Goal: Transaction & Acquisition: Purchase product/service

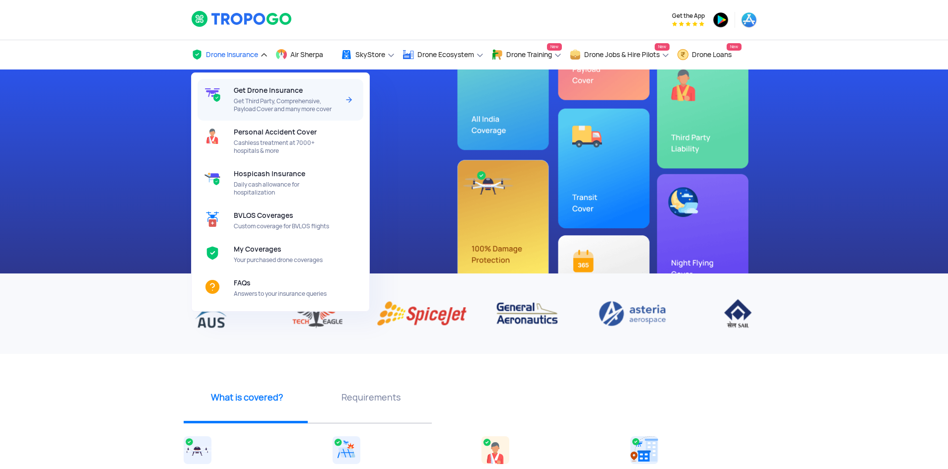
click at [266, 92] on span "Get Drone Insurance" at bounding box center [268, 90] width 69 height 8
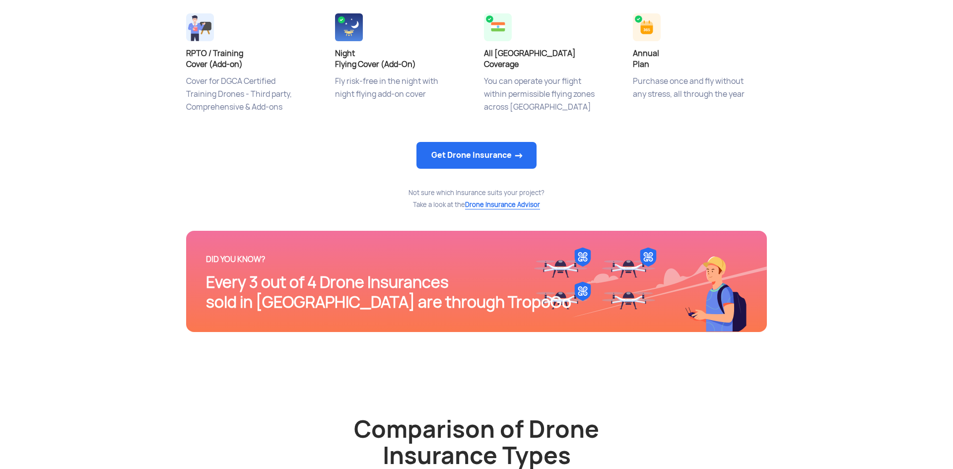
scroll to position [546, 0]
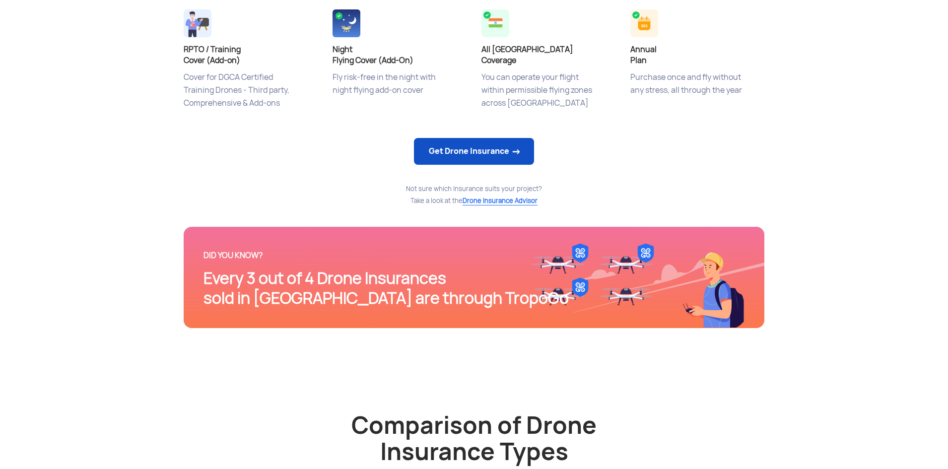
click at [456, 152] on link "Get Drone Insurance" at bounding box center [474, 151] width 120 height 27
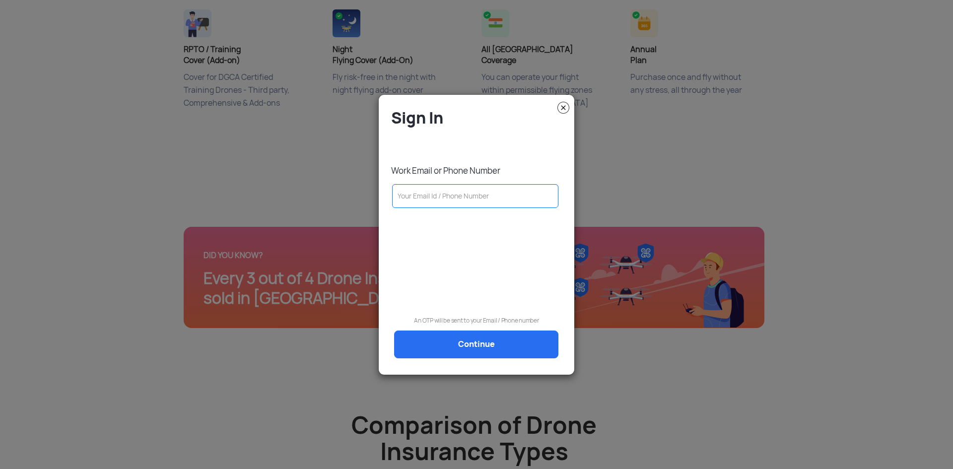
click at [442, 194] on input "text" at bounding box center [475, 196] width 166 height 24
type input "8884499462"
click at [480, 344] on link "Continue" at bounding box center [476, 345] width 164 height 28
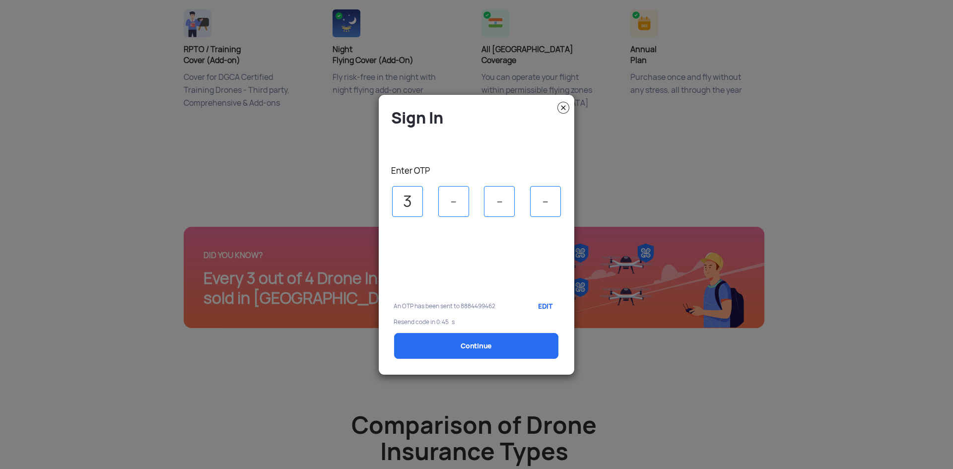
type input "3"
type input "2"
type input "6"
type input "3"
select select "1000000"
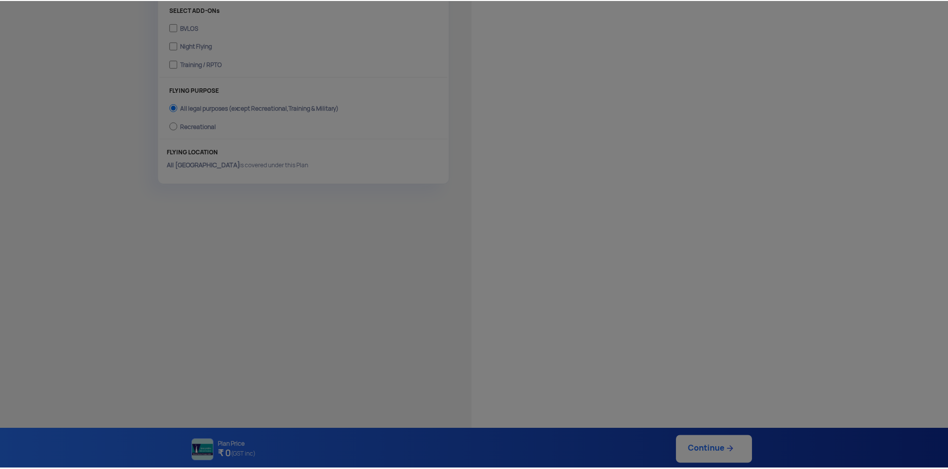
scroll to position [362, 0]
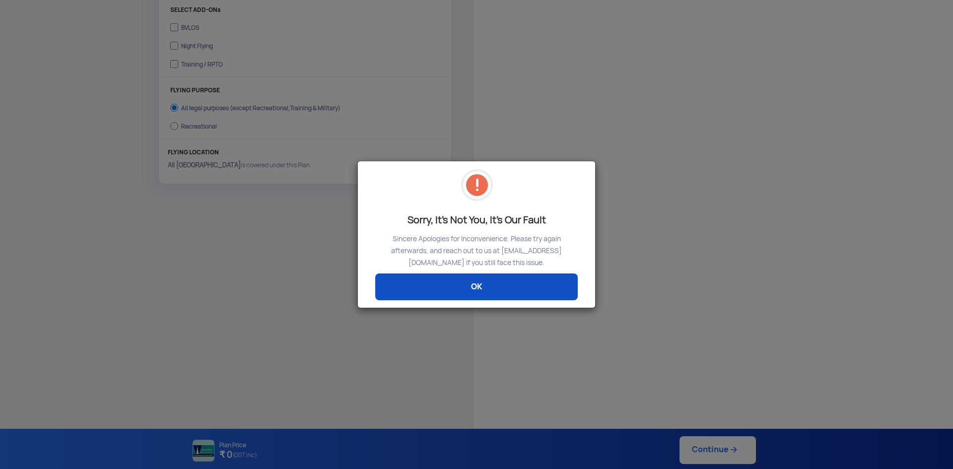
click at [527, 283] on link "OK" at bounding box center [476, 287] width 203 height 27
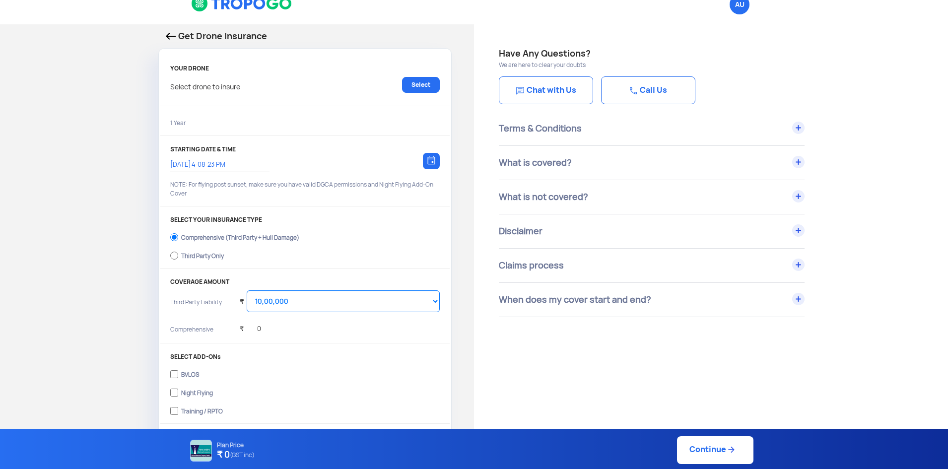
scroll to position [15, 0]
click at [216, 253] on div "Third Party Only" at bounding box center [202, 255] width 43 height 4
click at [178, 253] on input "Third Party Only" at bounding box center [174, 256] width 8 height 14
radio input "true"
select select "2000000"
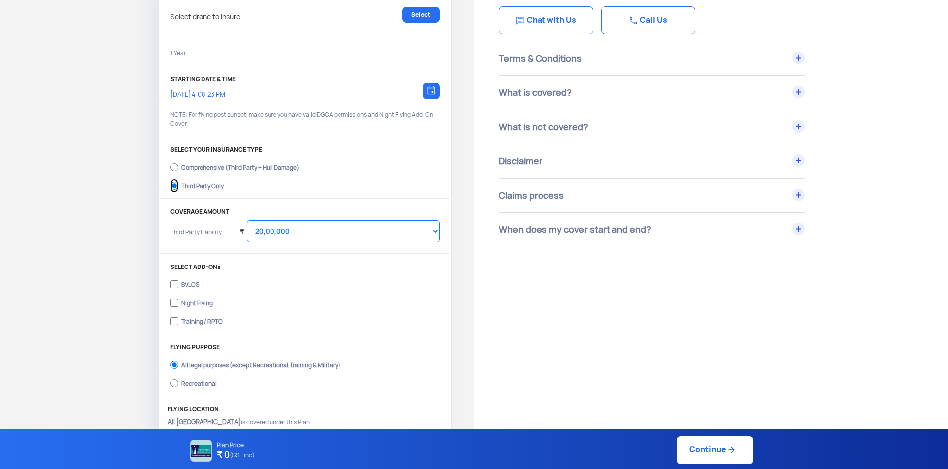
scroll to position [248, 0]
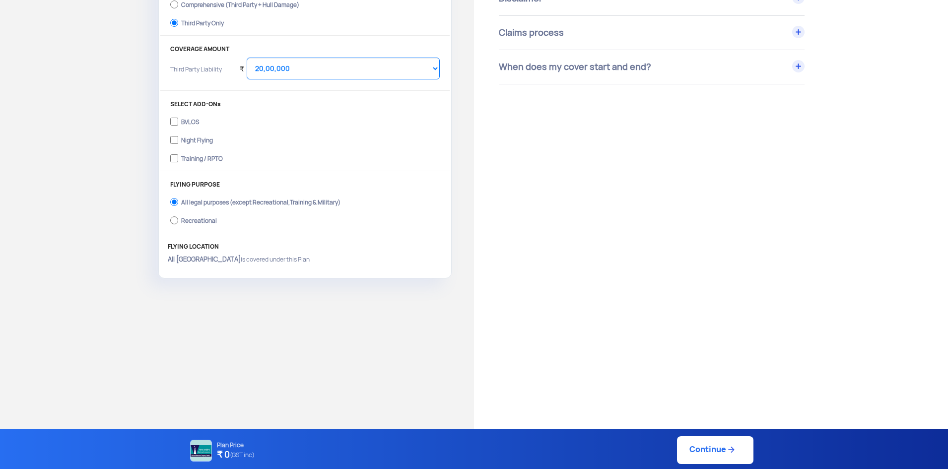
click at [714, 457] on link "Continue" at bounding box center [715, 450] width 76 height 28
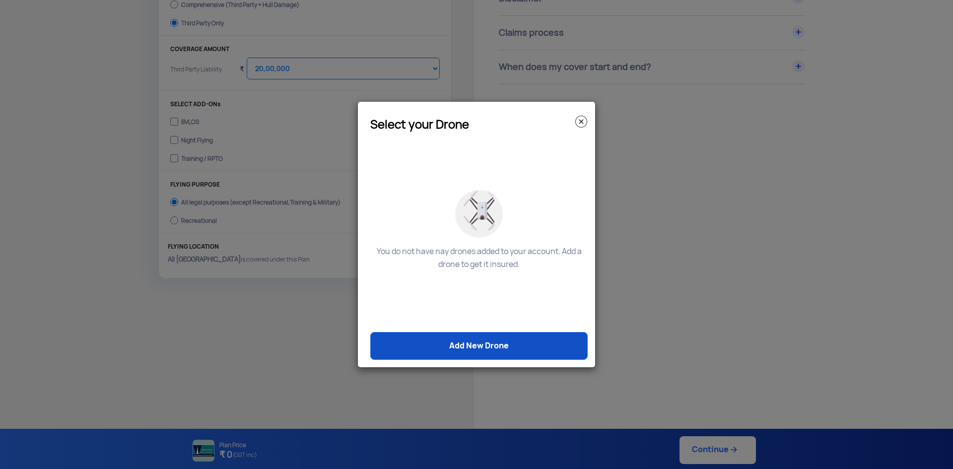
click at [490, 344] on link "Add New Drone" at bounding box center [478, 346] width 217 height 28
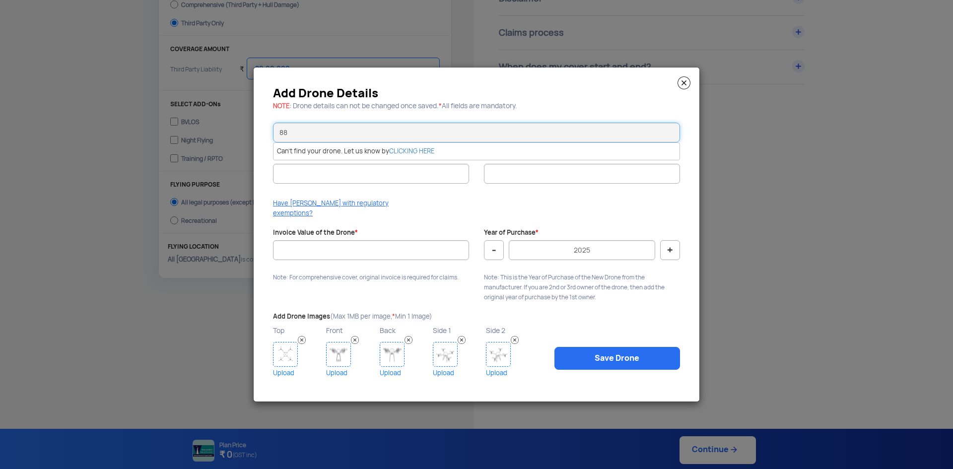
type input "8"
type input "h"
type input "J"
type input "HEXA AGRI COMPLETE DRONE"
click at [399, 154] on link "CLICKING HERE" at bounding box center [411, 151] width 45 height 8
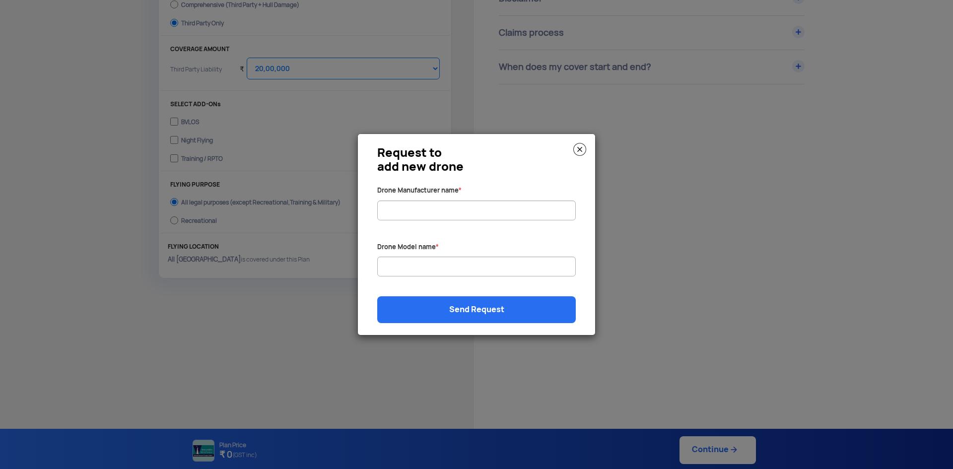
click at [580, 146] on img at bounding box center [580, 149] width 13 height 13
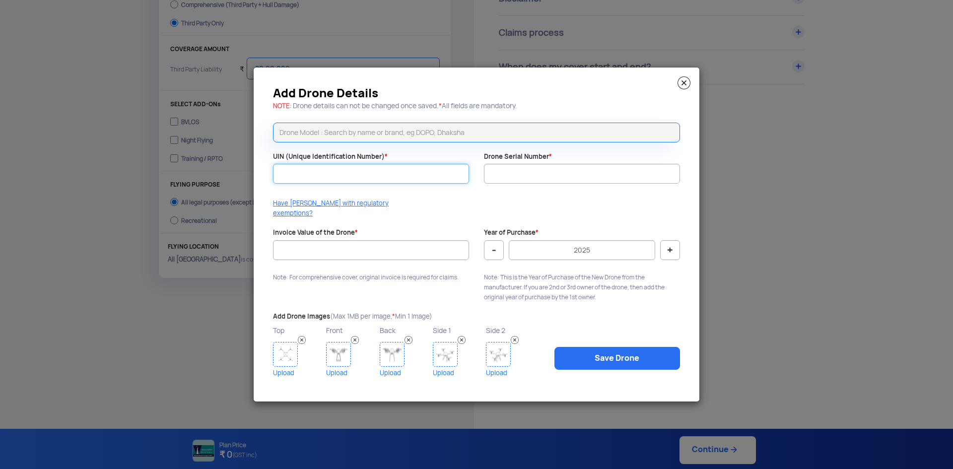
click at [409, 178] on input "UIN (Unique Identification Number) *" at bounding box center [371, 174] width 196 height 20
type input "88062300"
click at [625, 199] on div "Add Drone Details NOTE : Drone details can not be changed once saved. * All fie…" at bounding box center [477, 235] width 446 height 334
click at [624, 182] on input "Drone Serial Number *" at bounding box center [582, 174] width 196 height 20
click at [687, 88] on img at bounding box center [684, 82] width 13 height 13
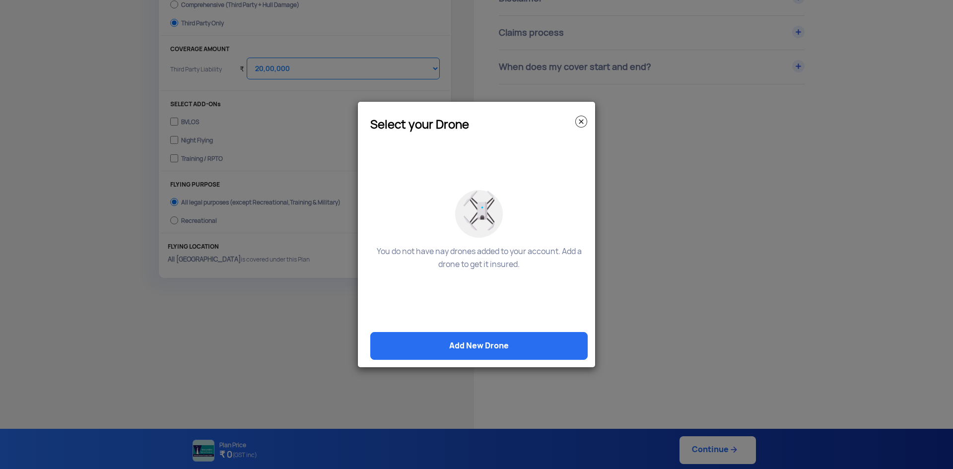
click at [582, 119] on img at bounding box center [582, 122] width 12 height 12
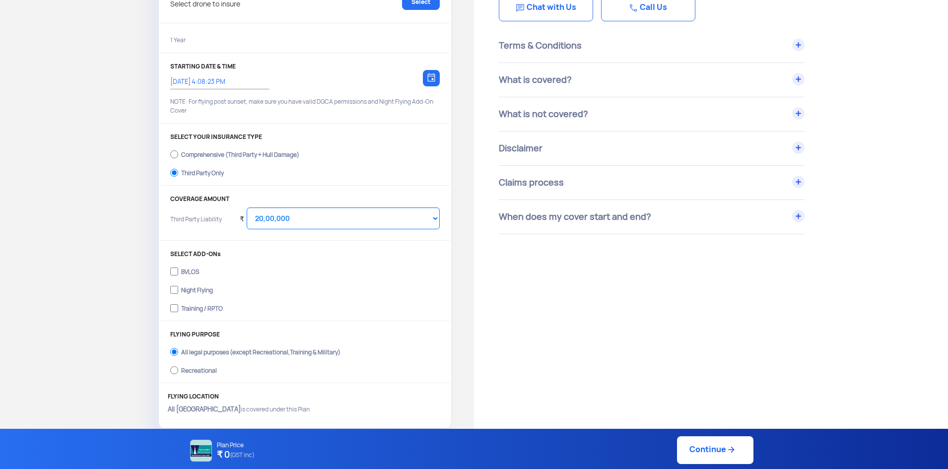
scroll to position [99, 0]
click at [378, 208] on select "Select Amount 20,00,000 25,00,000 30,00,000 35,00,000 40,00,000 45,00,000 50,00…" at bounding box center [343, 218] width 193 height 22
select select "3000000"
click at [247, 207] on select "Select Amount 20,00,000 25,00,000 30,00,000 35,00,000 40,00,000 45,00,000 50,00…" at bounding box center [343, 218] width 193 height 22
click at [792, 179] on div "Claims process" at bounding box center [652, 182] width 306 height 34
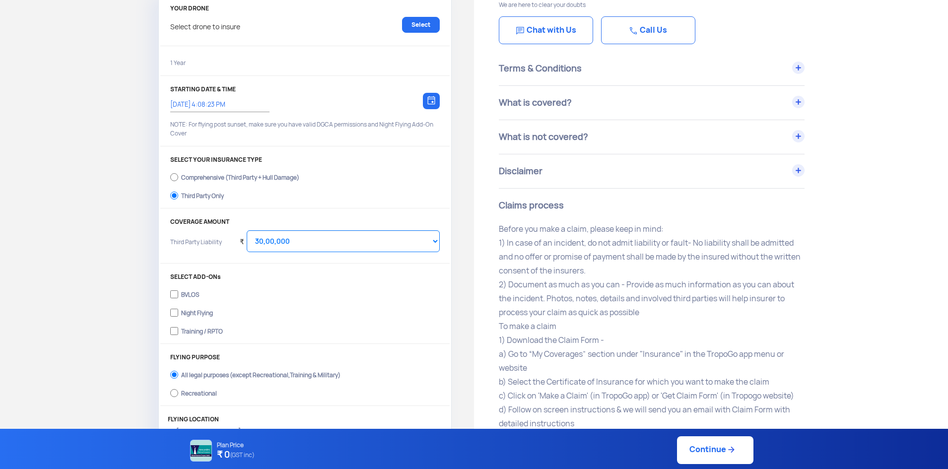
scroll to position [0, 0]
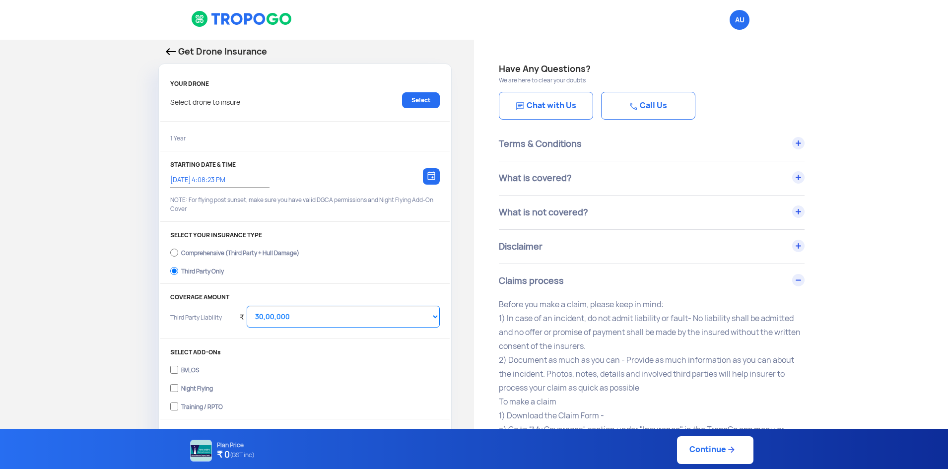
click at [578, 103] on link "Chat with Us" at bounding box center [546, 106] width 94 height 28
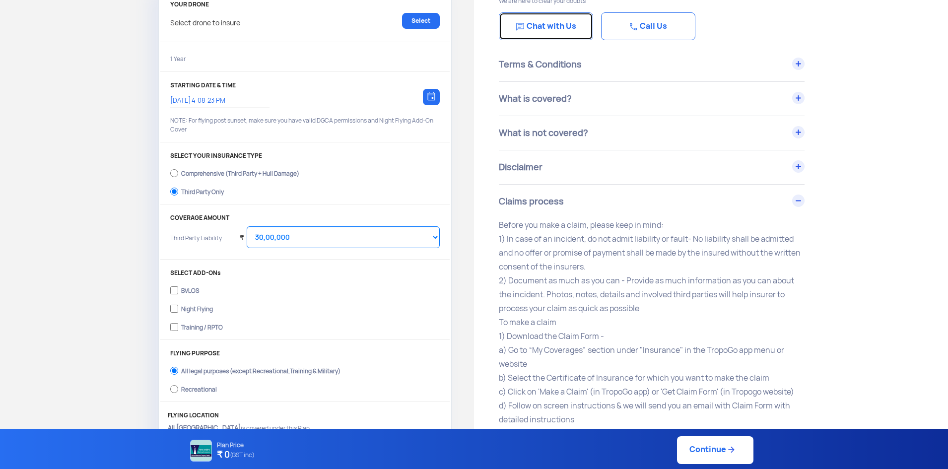
scroll to position [99, 0]
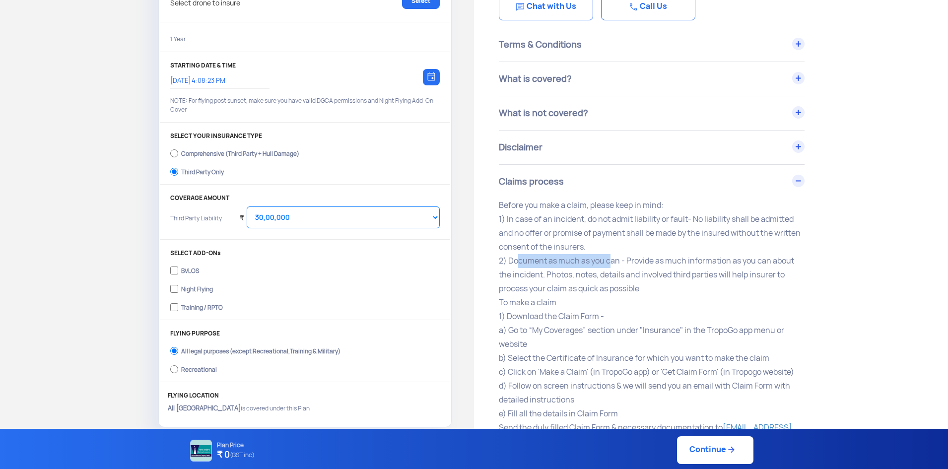
drag, startPoint x: 511, startPoint y: 259, endPoint x: 607, endPoint y: 262, distance: 95.9
click at [607, 262] on p "Before you make a claim, please keep in mind: 1) In case of an incident, do not…" at bounding box center [652, 359] width 306 height 320
drag, startPoint x: 626, startPoint y: 260, endPoint x: 794, endPoint y: 297, distance: 171.9
click at [794, 297] on p "Before you make a claim, please keep in mind: 1) In case of an incident, do not…" at bounding box center [652, 359] width 306 height 320
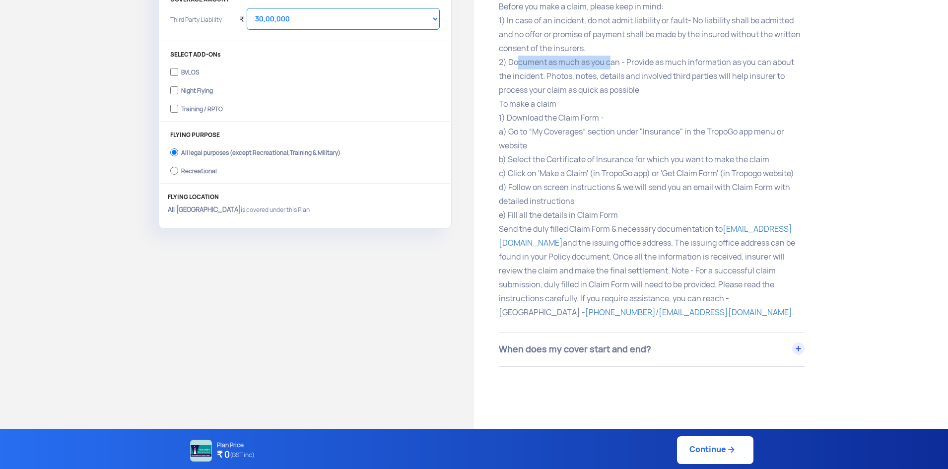
scroll to position [348, 0]
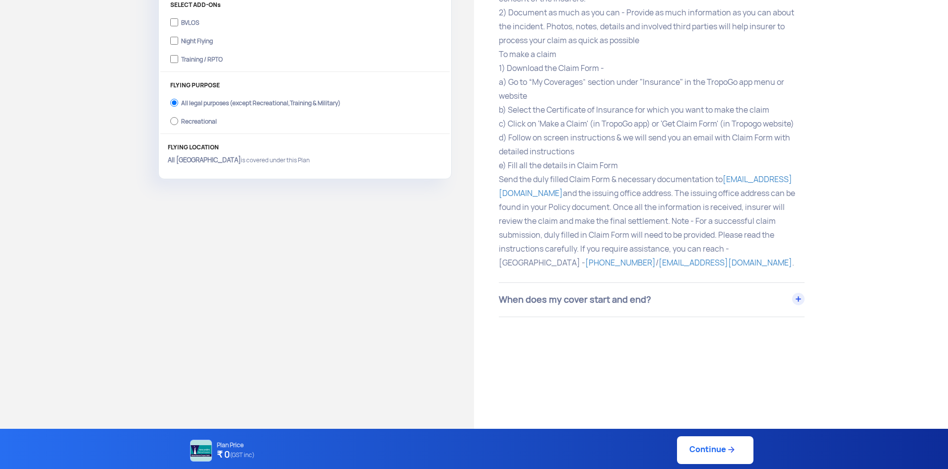
click at [618, 305] on div "When does my cover start and end?" at bounding box center [652, 300] width 306 height 34
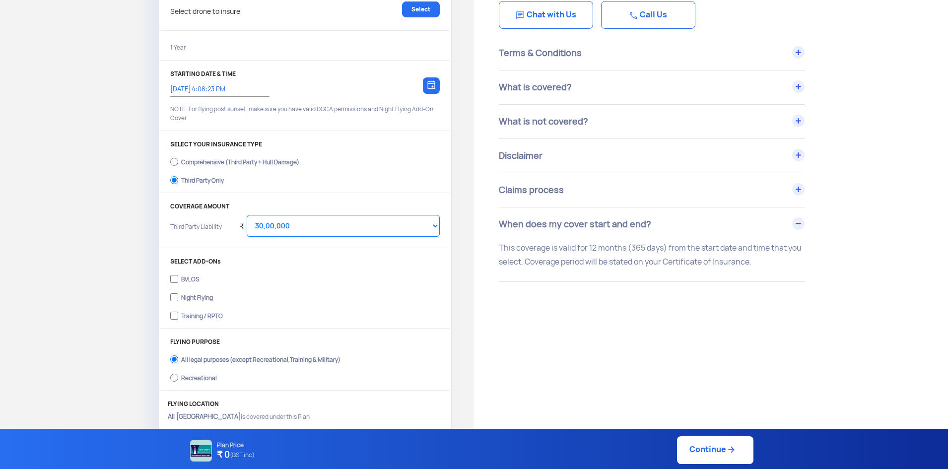
scroll to position [99, 0]
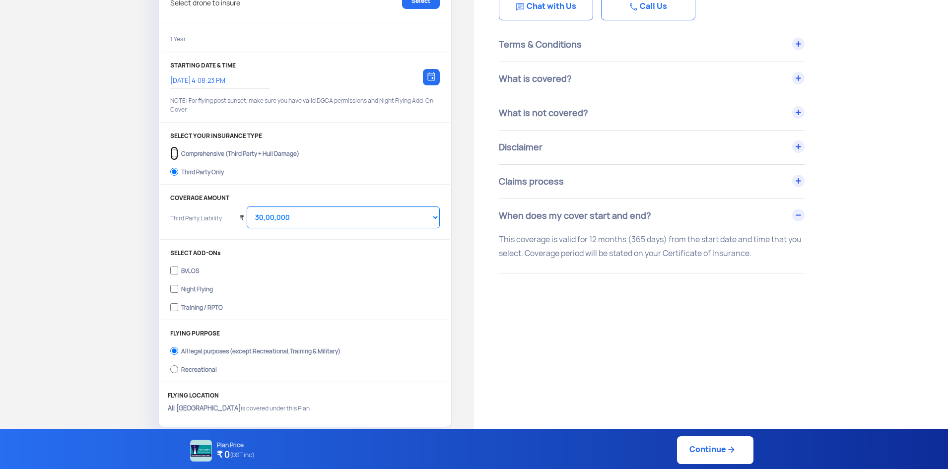
click at [175, 150] on input "Comprehensive (Third Party + Hull Damage)" at bounding box center [174, 153] width 8 height 14
radio input "true"
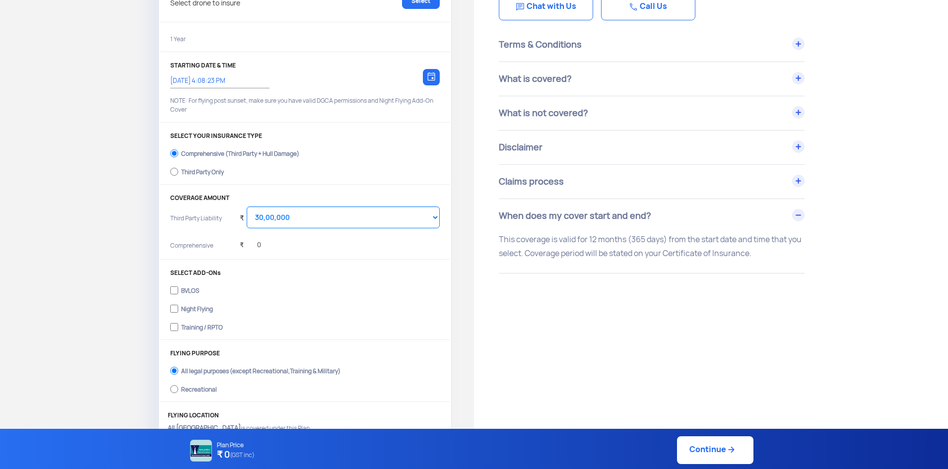
click at [258, 244] on div "₹ 0" at bounding box center [250, 242] width 21 height 27
click at [177, 287] on input "BVLOS" at bounding box center [174, 291] width 8 height 14
checkbox input "true"
click at [176, 307] on input "Night Flying" at bounding box center [174, 309] width 8 height 14
checkbox input "true"
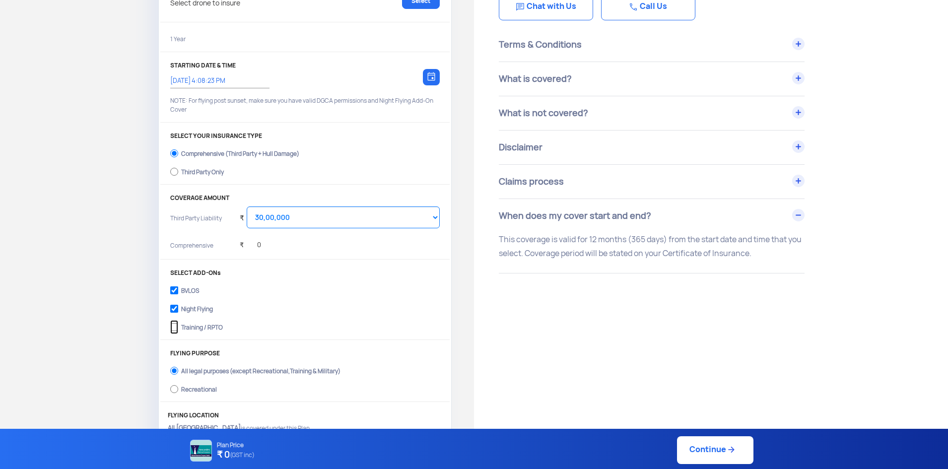
click at [174, 328] on input "Training / RPTO" at bounding box center [174, 327] width 8 height 14
checkbox input "true"
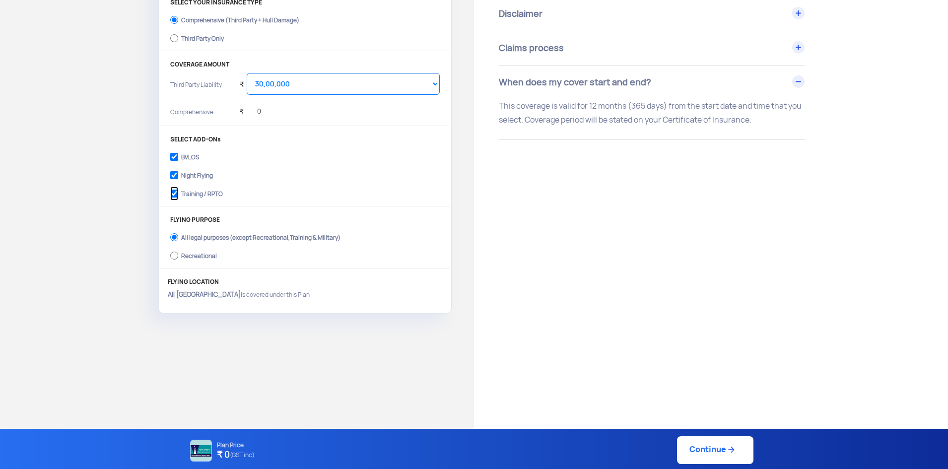
scroll to position [248, 0]
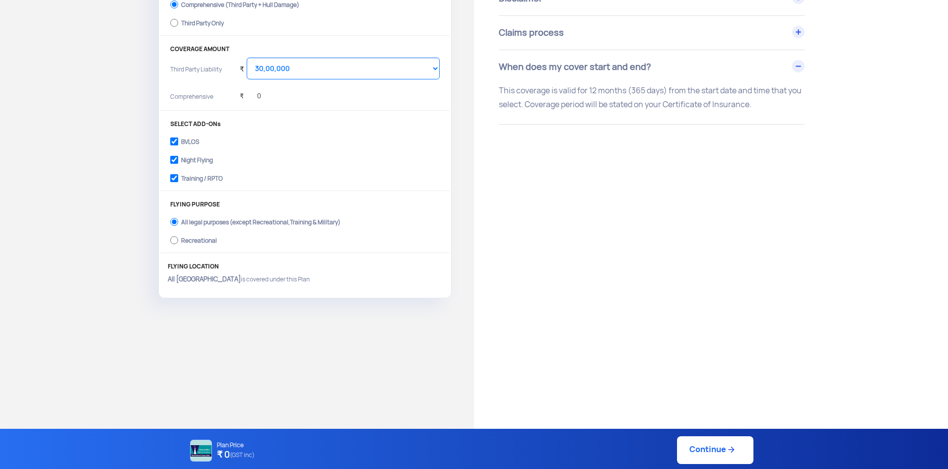
click at [203, 241] on div "Recreational" at bounding box center [199, 239] width 36 height 4
click at [178, 242] on input "Recreational" at bounding box center [174, 240] width 8 height 14
radio input "true"
